Goal: Navigation & Orientation: Find specific page/section

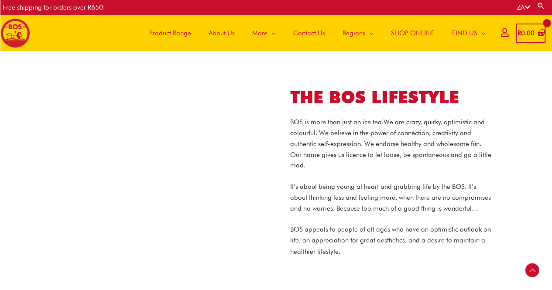
scroll to position [583, 0]
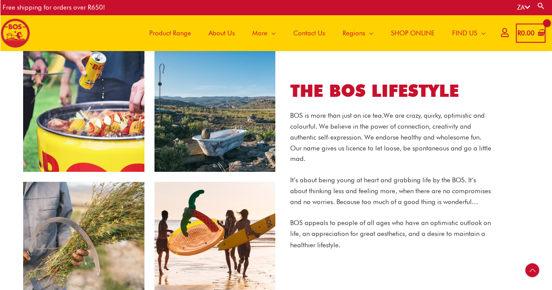
click at [552, 138] on html "Skip to content Free shipping for orders over R650! ZA Search for: Search Main …" at bounding box center [276, 194] width 552 height 1555
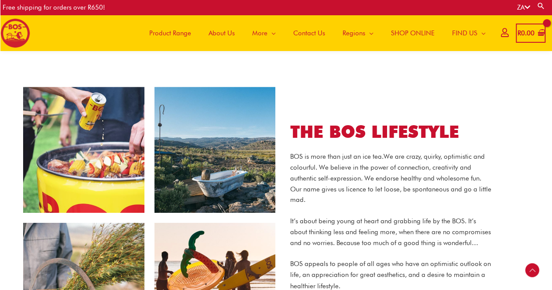
scroll to position [527, 0]
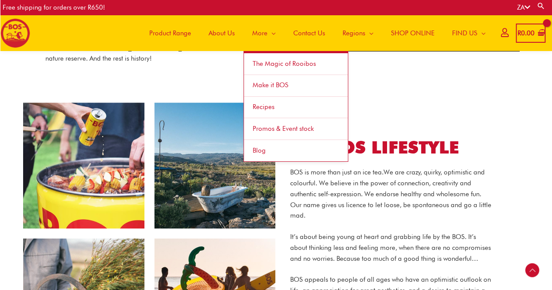
click at [255, 31] on span "More" at bounding box center [259, 33] width 15 height 26
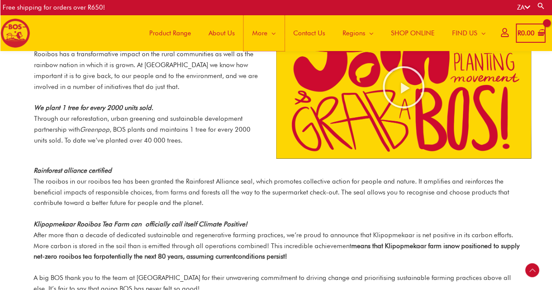
scroll to position [1020, 0]
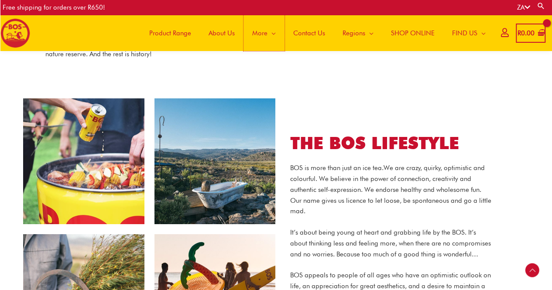
scroll to position [527, 0]
